Goal: Check status: Check status

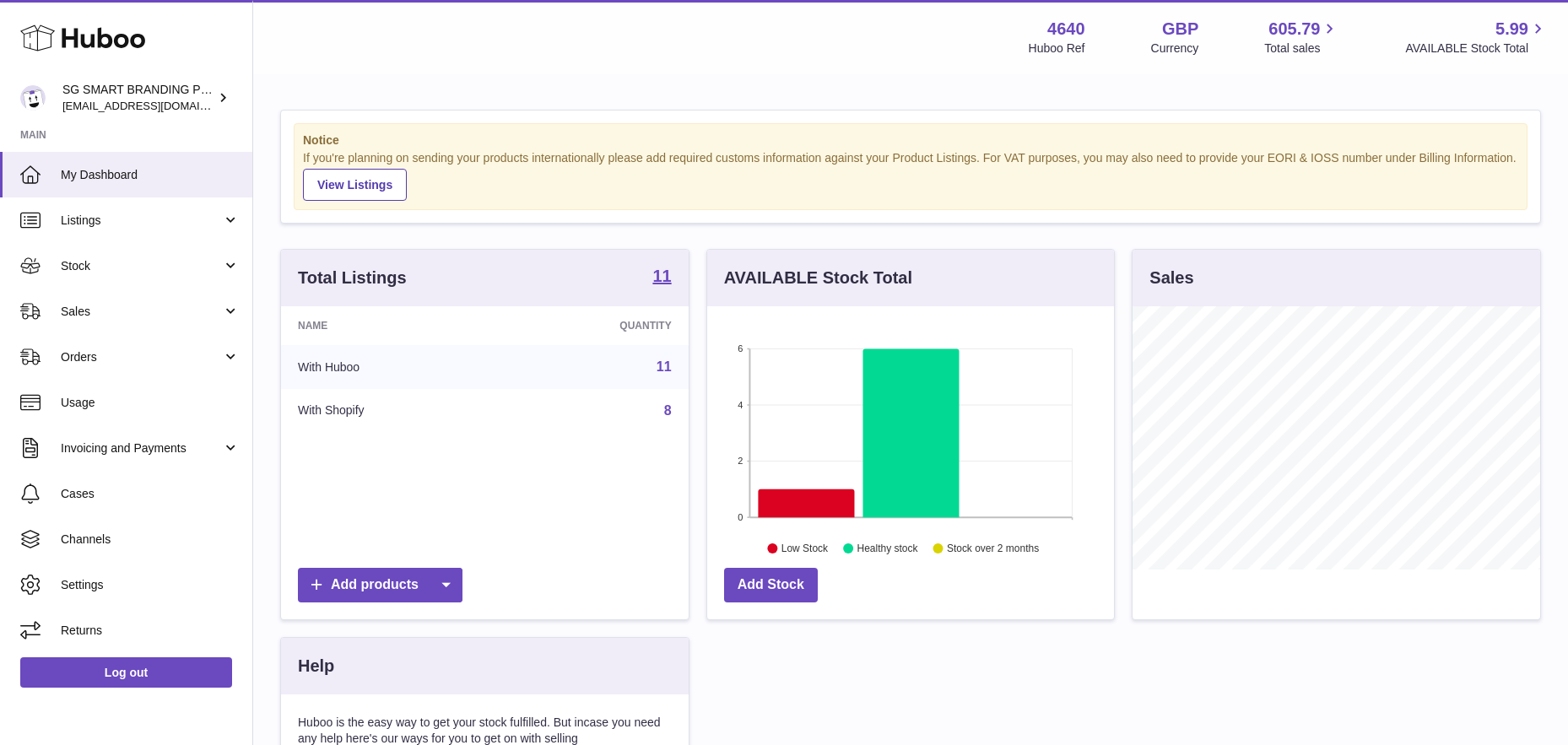
scroll to position [263, 407]
click at [93, 492] on span "Cases" at bounding box center [150, 493] width 179 height 16
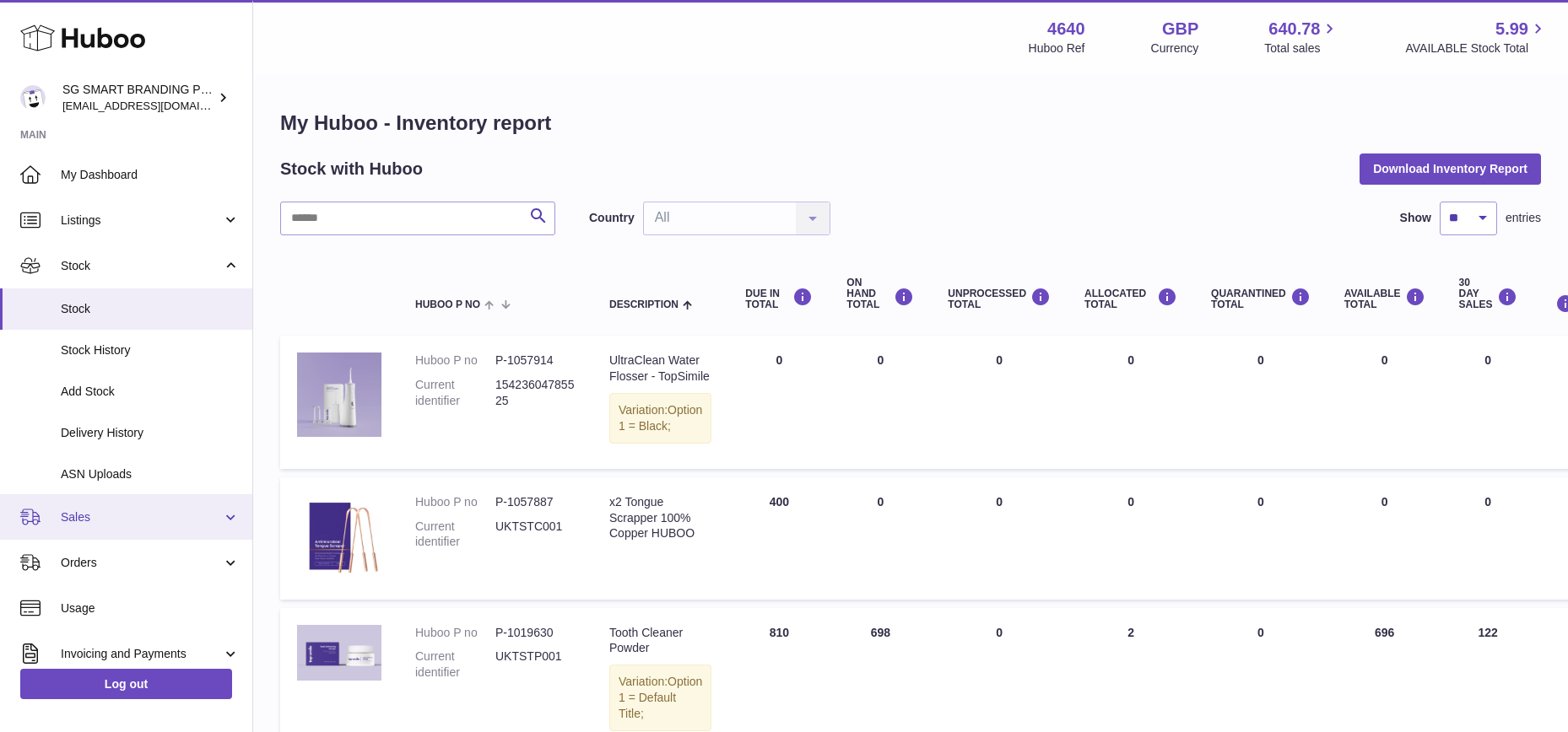
click at [104, 513] on span "Sales" at bounding box center [141, 517] width 161 height 16
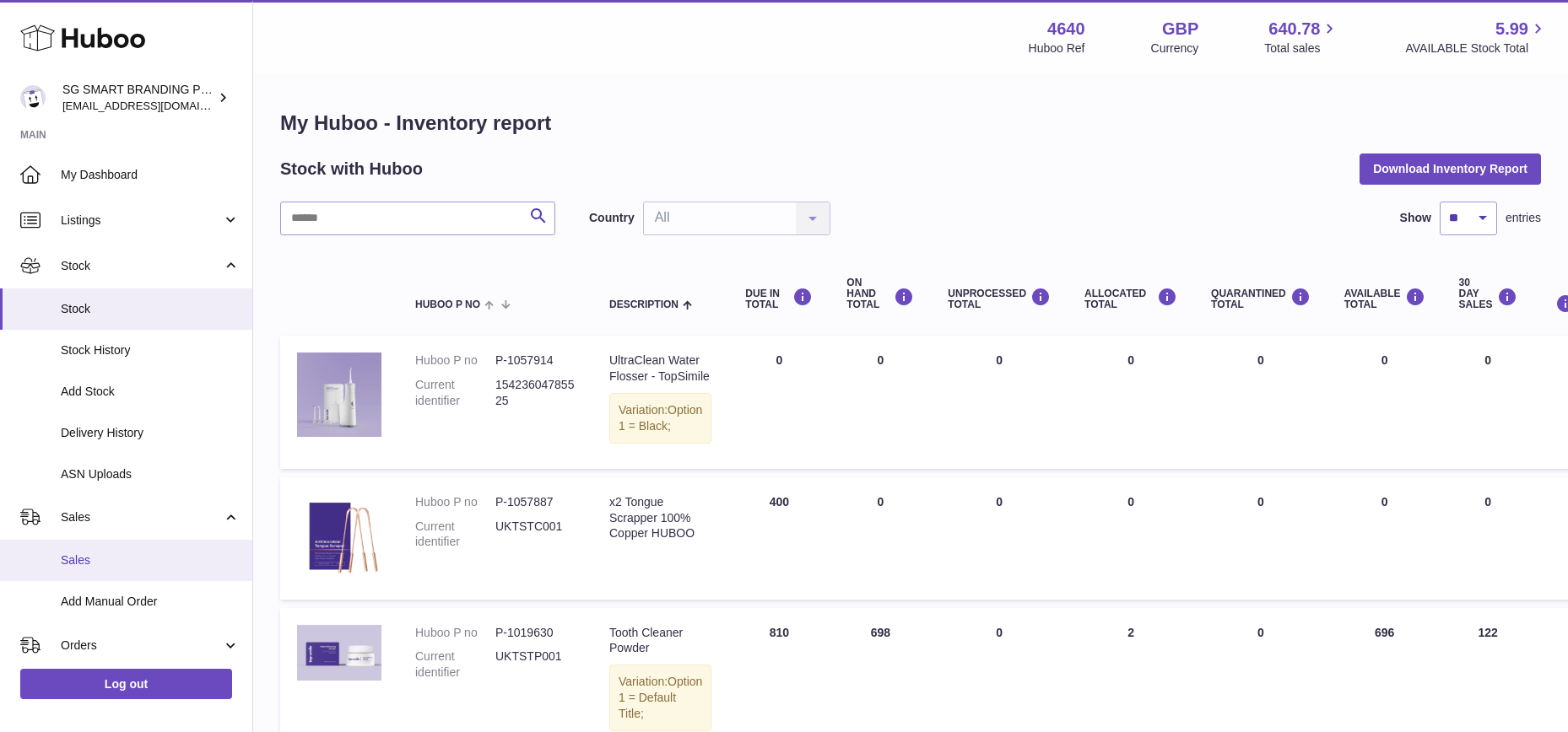
click at [98, 556] on span "Sales" at bounding box center [150, 560] width 179 height 16
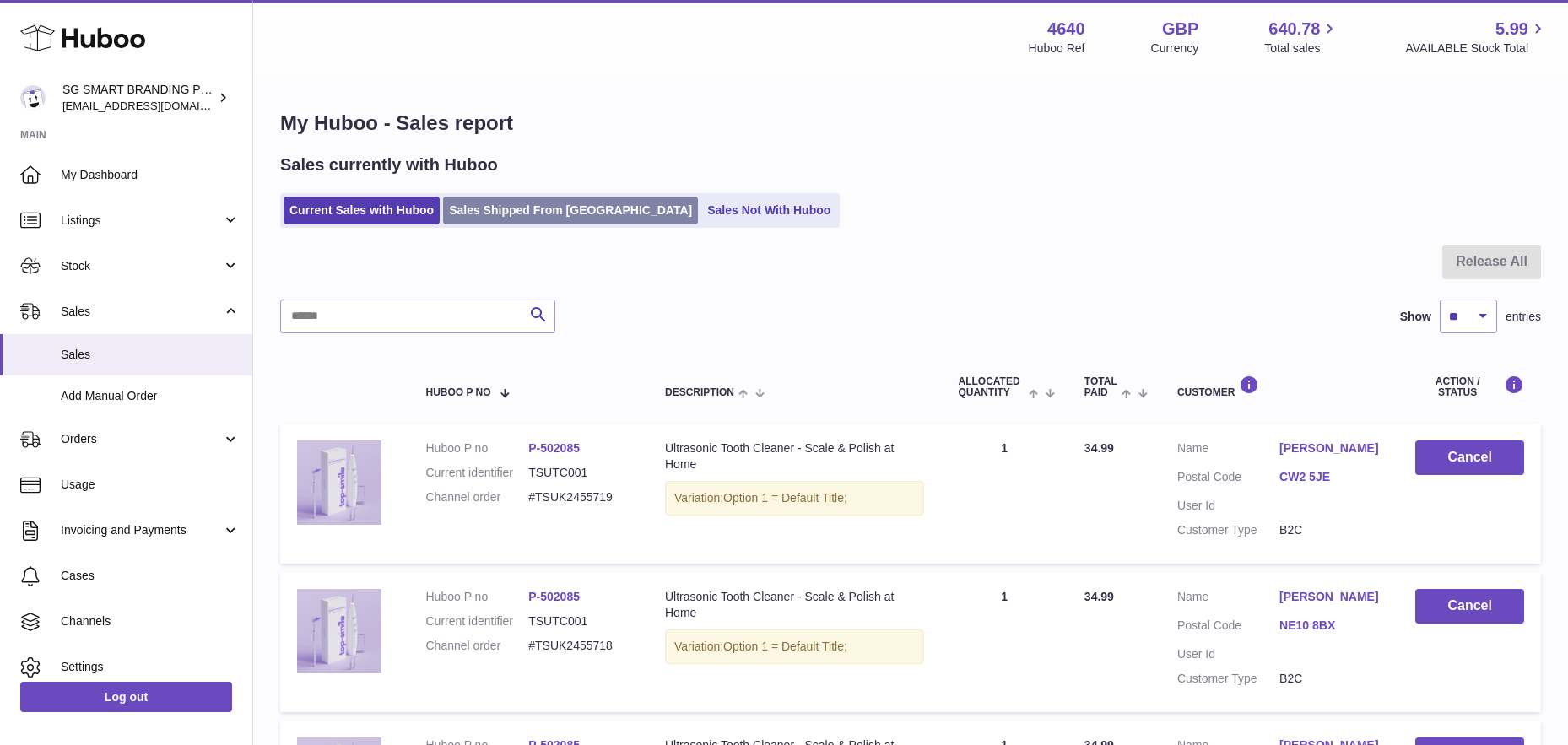
click at [541, 218] on link "Sales Shipped From Huboo" at bounding box center [571, 210] width 254 height 28
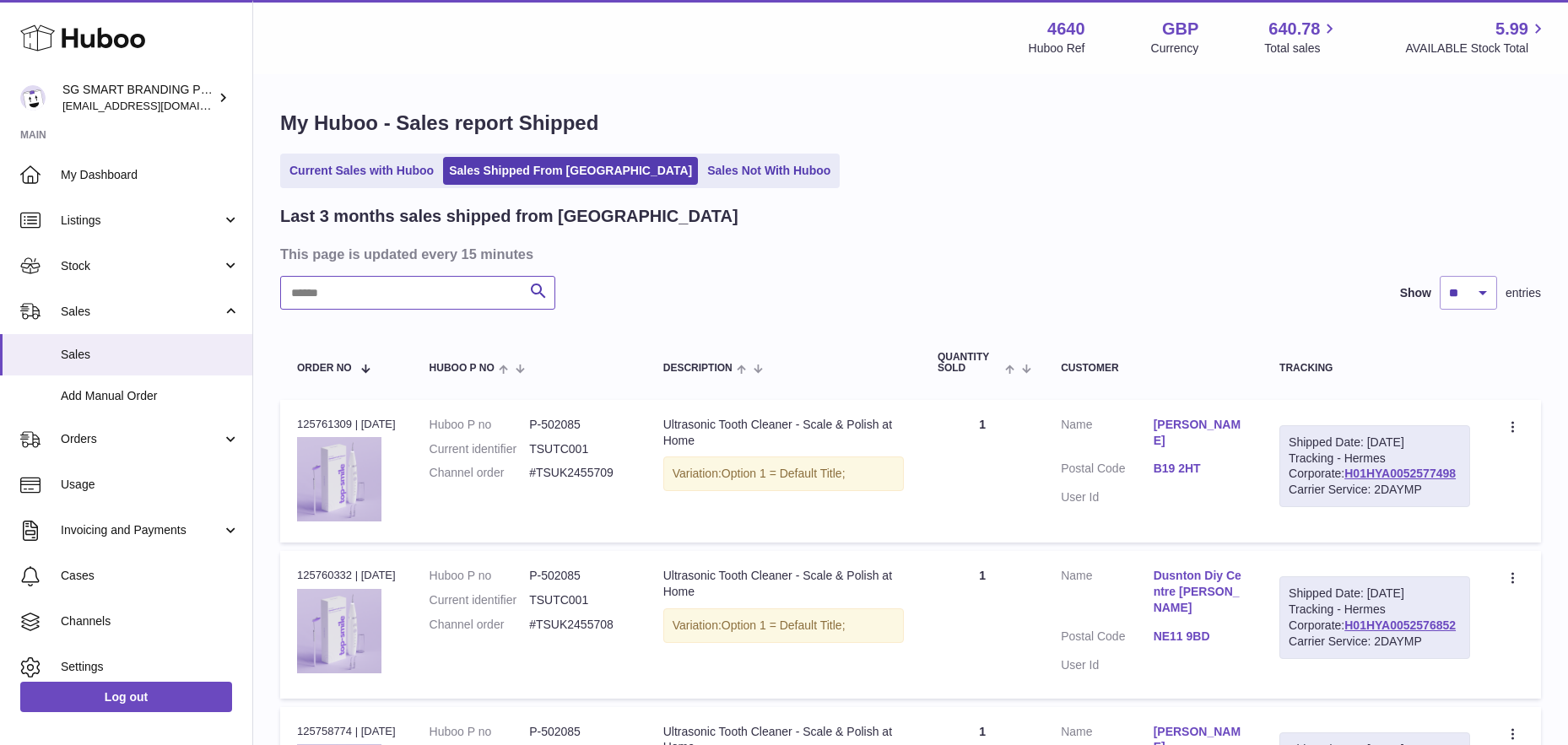
click at [445, 294] on input "text" at bounding box center [417, 292] width 275 height 34
paste input "**********"
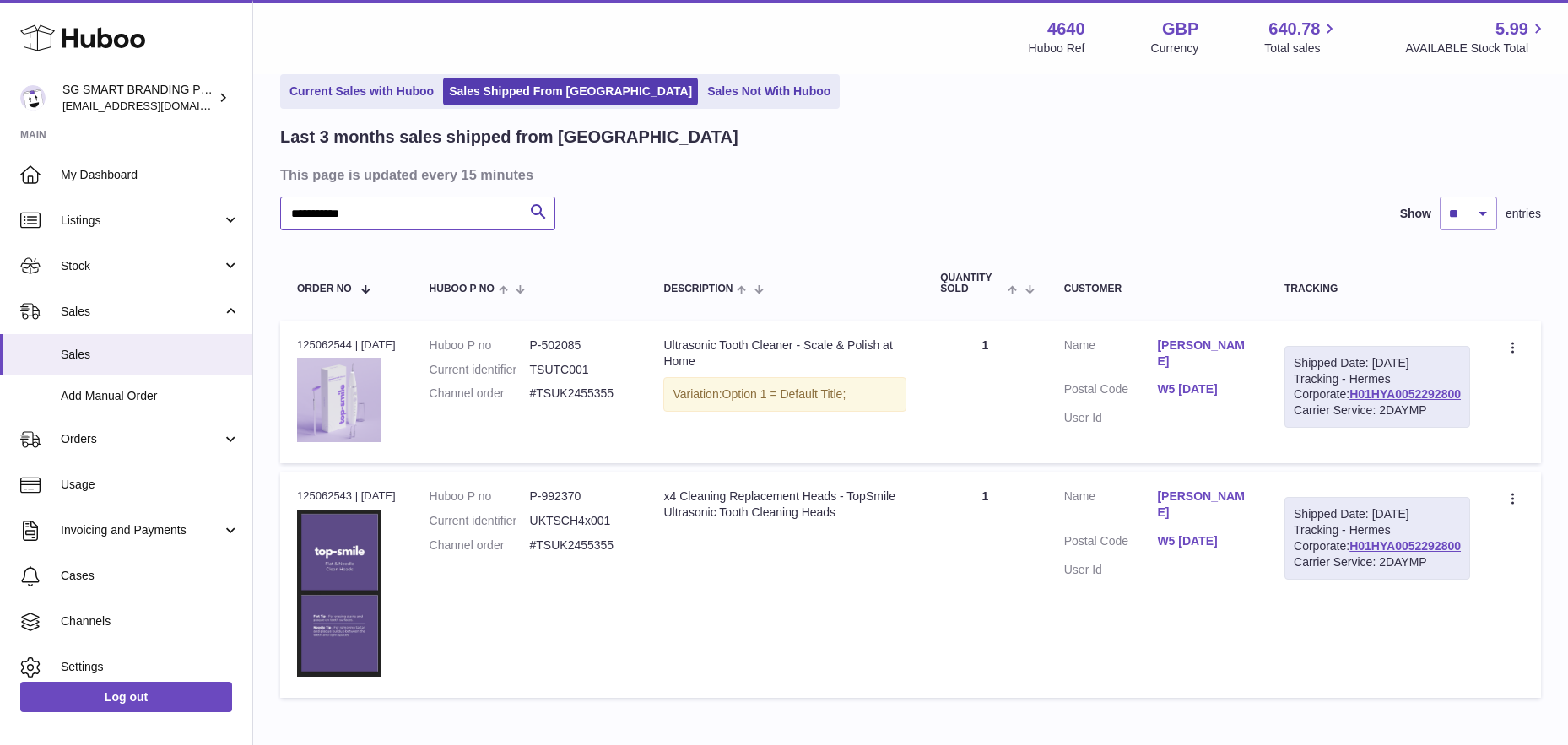
scroll to position [119, 0]
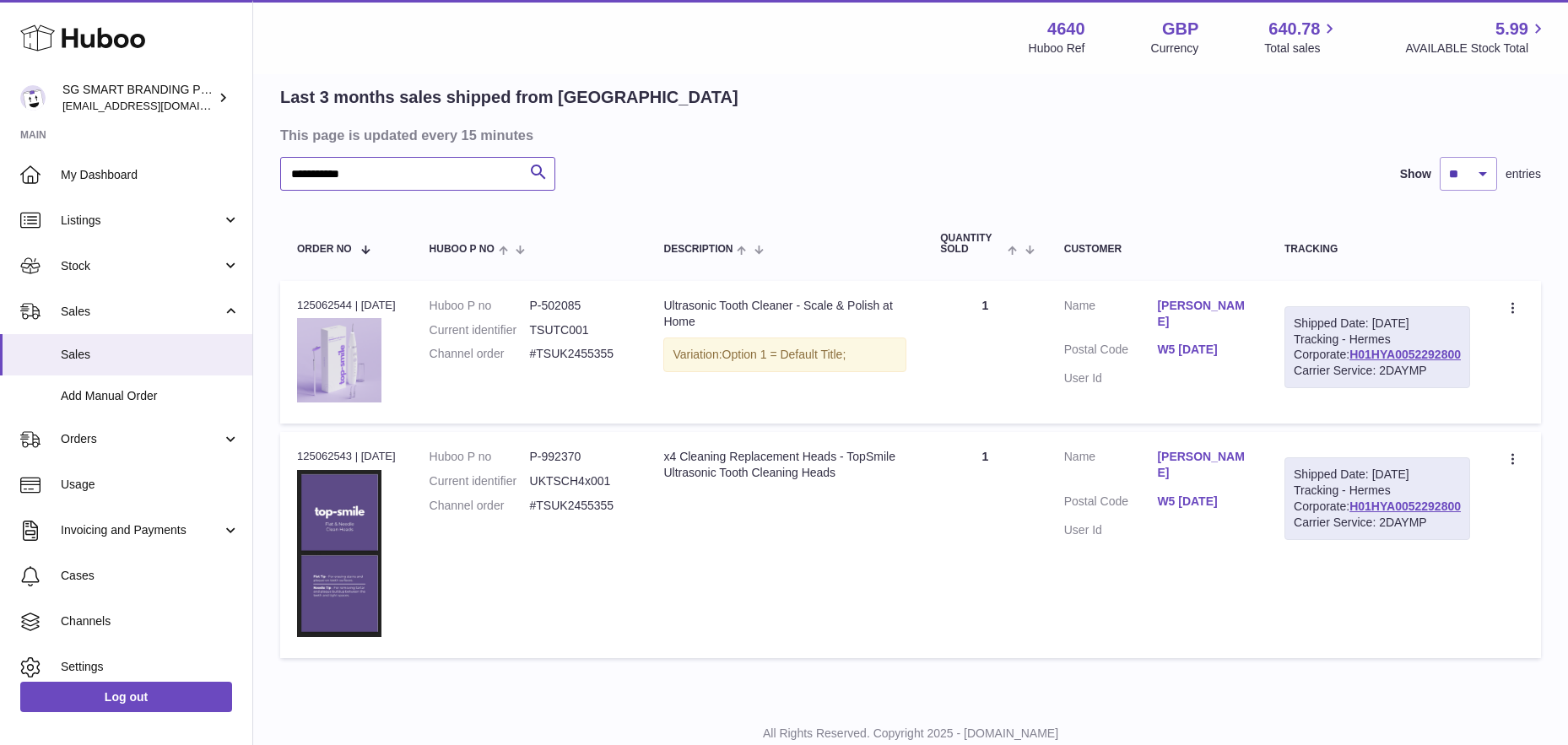
type input "**********"
click at [344, 301] on div "Order no 125062544 | 20th Sep" at bounding box center [346, 306] width 98 height 15
copy div "125062544"
click at [329, 478] on td "Order no 125062543 | 20th Sep" at bounding box center [346, 545] width 132 height 226
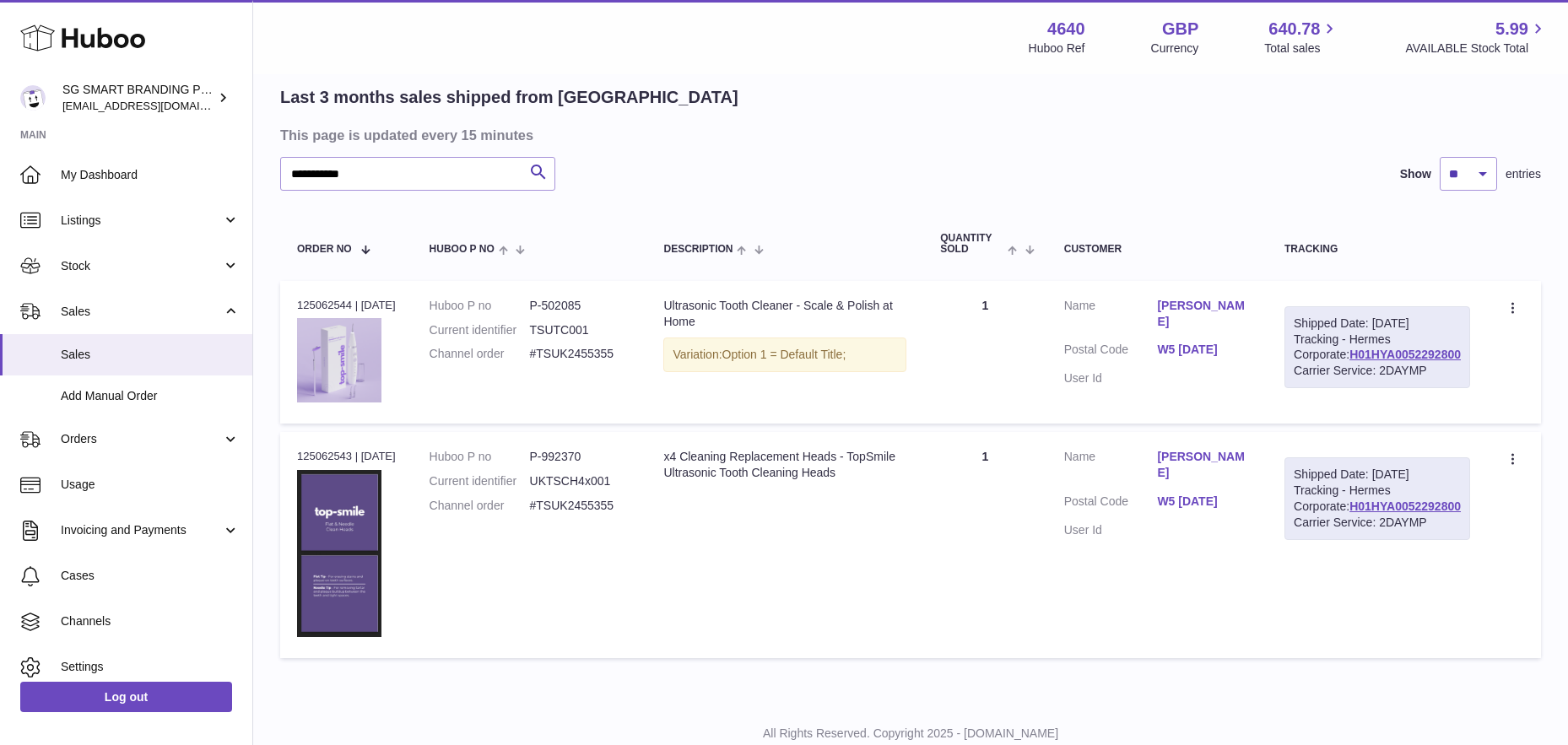
click at [328, 465] on div "Order no 125062543 | 20th Sep" at bounding box center [346, 457] width 98 height 15
copy div "125062543"
